Goal: Navigation & Orientation: Find specific page/section

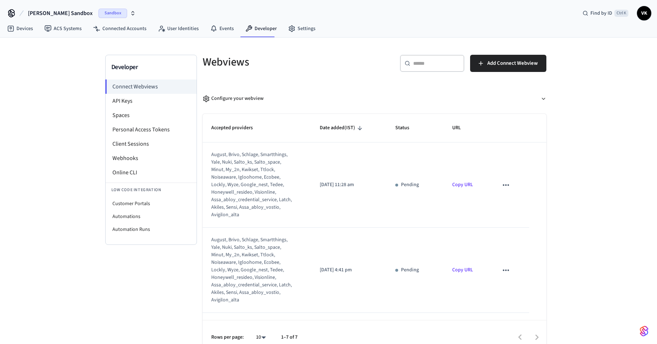
click at [152, 131] on li "Personal Access Tokens" at bounding box center [151, 129] width 91 height 14
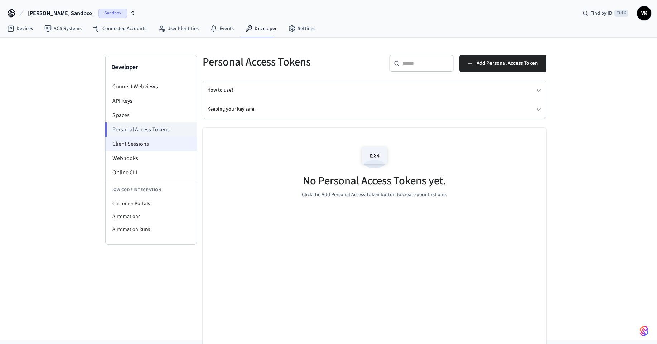
click at [160, 142] on li "Client Sessions" at bounding box center [151, 144] width 91 height 14
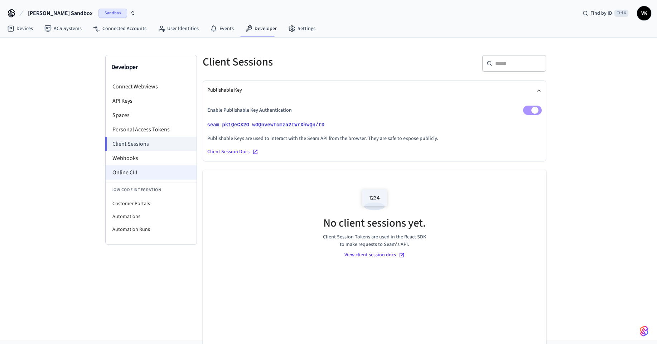
click at [150, 175] on li "Online CLI" at bounding box center [151, 172] width 91 height 14
click at [130, 159] on li "Webhooks" at bounding box center [151, 158] width 91 height 14
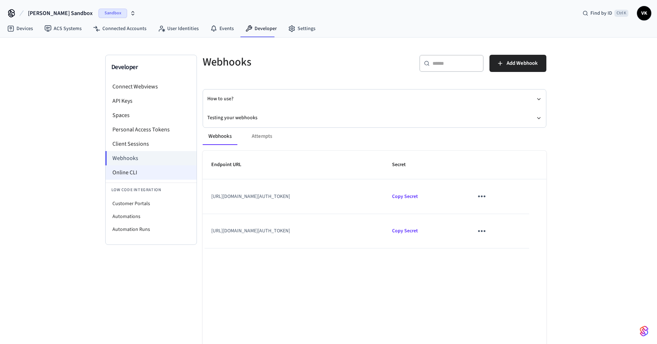
click at [127, 174] on li "Online CLI" at bounding box center [151, 172] width 91 height 14
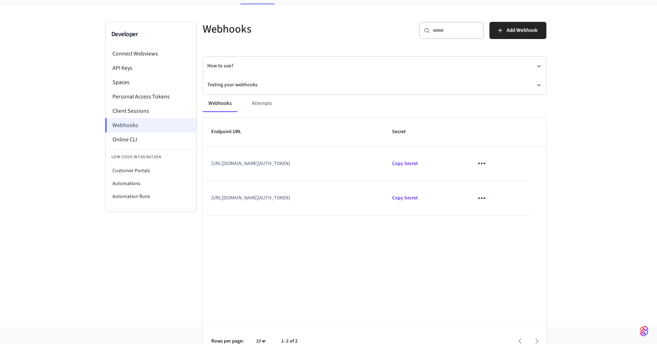
scroll to position [48, 0]
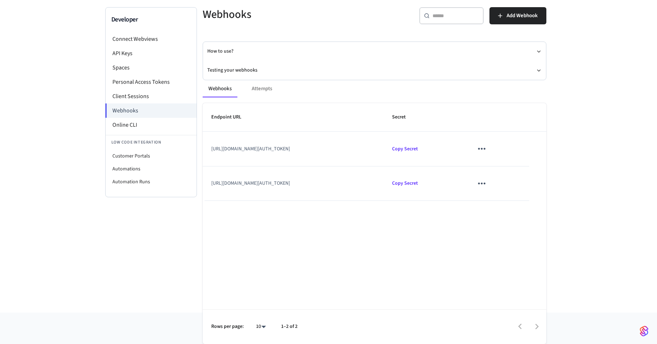
click at [260, 87] on div "Webhooks Attempts" at bounding box center [374, 88] width 343 height 17
click at [151, 130] on li "Online CLI" at bounding box center [151, 125] width 91 height 14
